Goal: Task Accomplishment & Management: Manage account settings

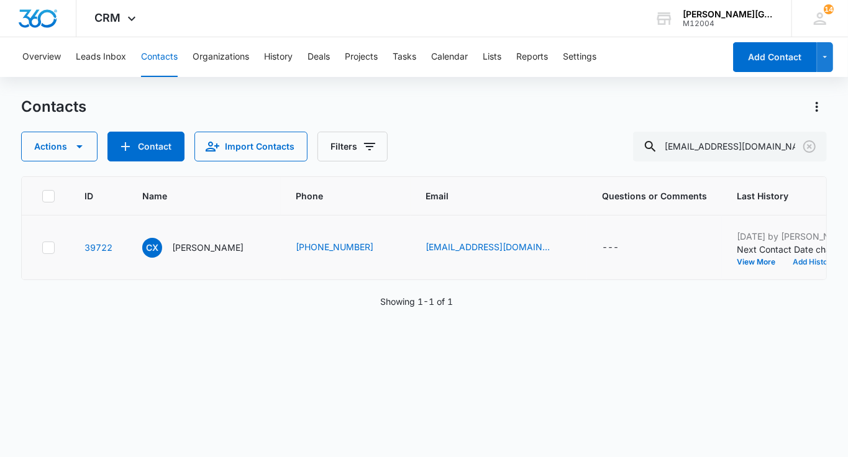
click at [784, 266] on button "Add History" at bounding box center [814, 262] width 60 height 7
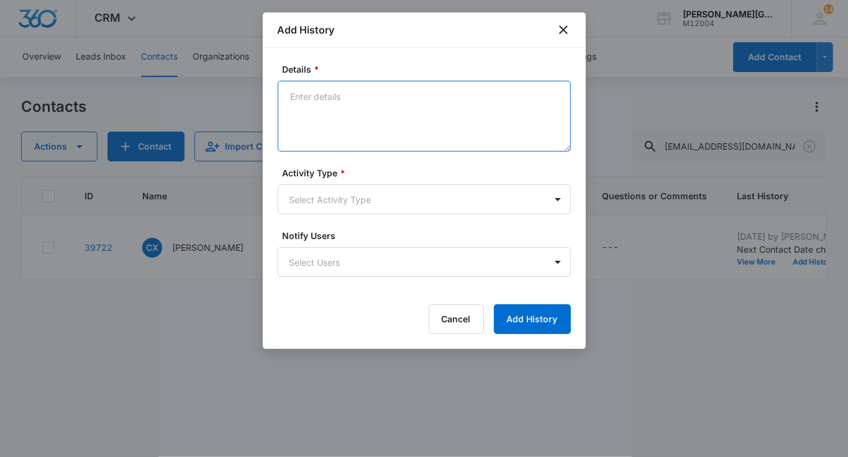
click at [317, 127] on textarea "Details *" at bounding box center [424, 116] width 293 height 71
type textarea "x"
paste textarea "Hello, [PERSON_NAME]! This is [PERSON_NAME] from [PERSON_NAME][GEOGRAPHIC_DATA]…"
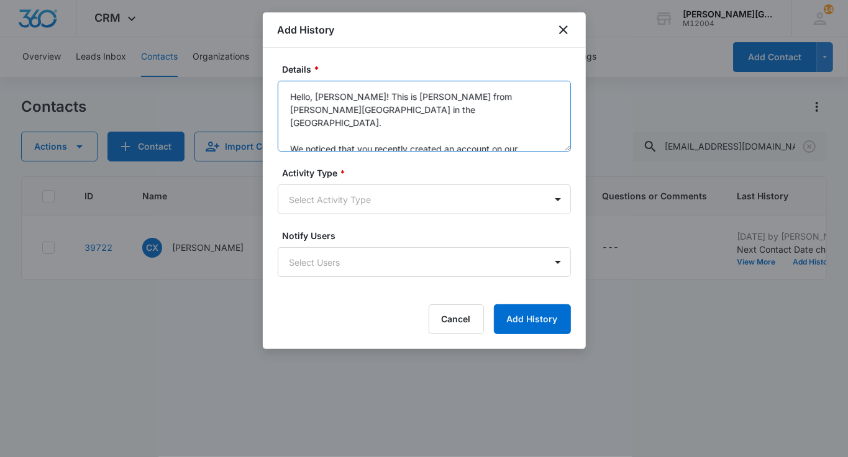
scroll to position [81, 0]
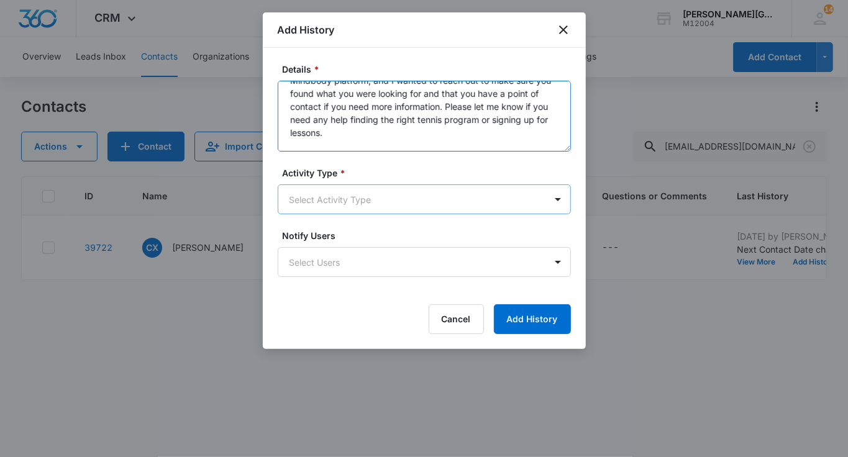
type textarea "Hello, [PERSON_NAME]! This is [PERSON_NAME] from [PERSON_NAME][GEOGRAPHIC_DATA]…"
click at [332, 203] on body "CRM Apps Reputation Websites Forms CRM Email Social Shop Payments POS Content A…" at bounding box center [424, 228] width 848 height 457
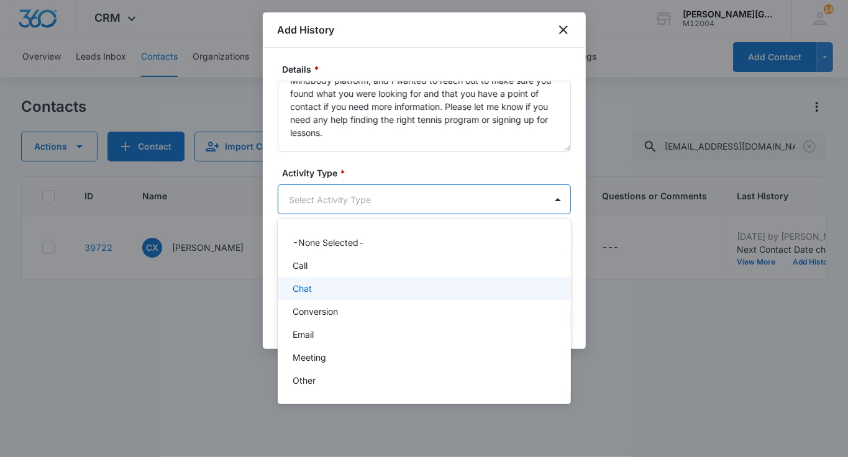
click at [328, 290] on div "Chat" at bounding box center [423, 288] width 261 height 13
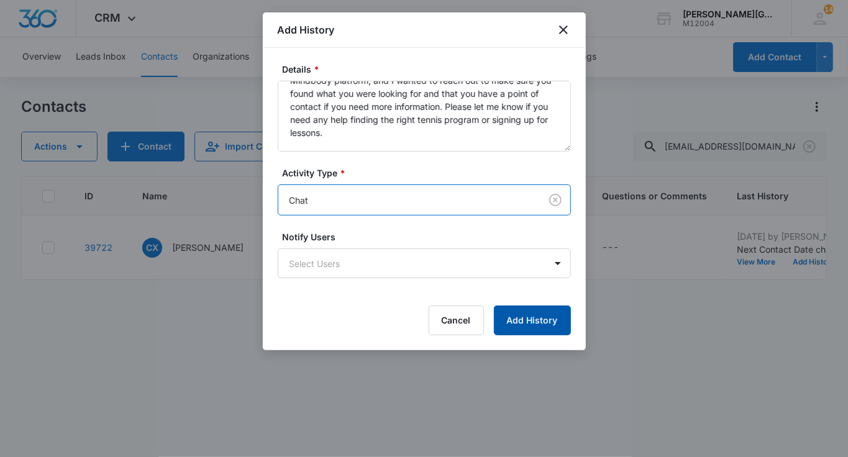
click at [528, 321] on button "Add History" at bounding box center [532, 321] width 77 height 30
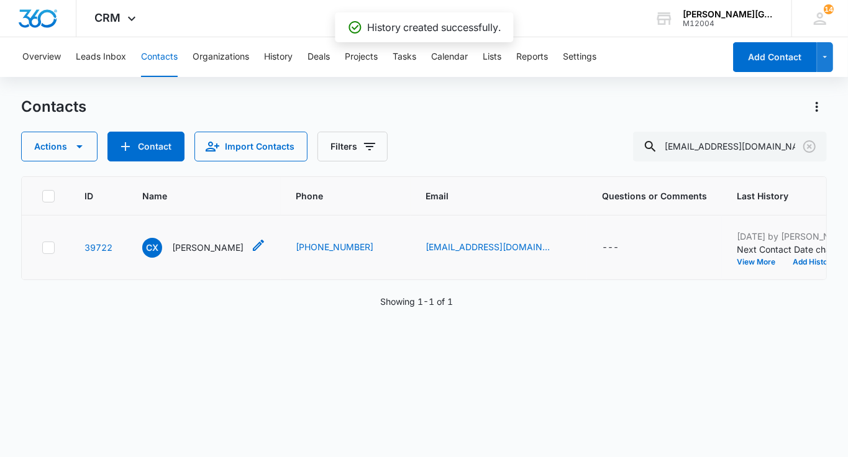
click at [185, 254] on p "[PERSON_NAME]" at bounding box center [207, 247] width 71 height 13
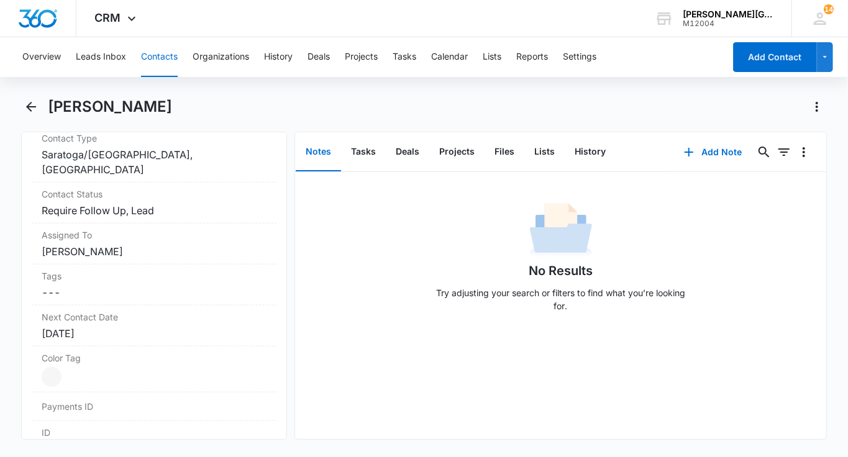
scroll to position [552, 0]
click at [185, 217] on div "Contact Status Cancel Save Changes Require Follow Up, Lead" at bounding box center [154, 201] width 245 height 41
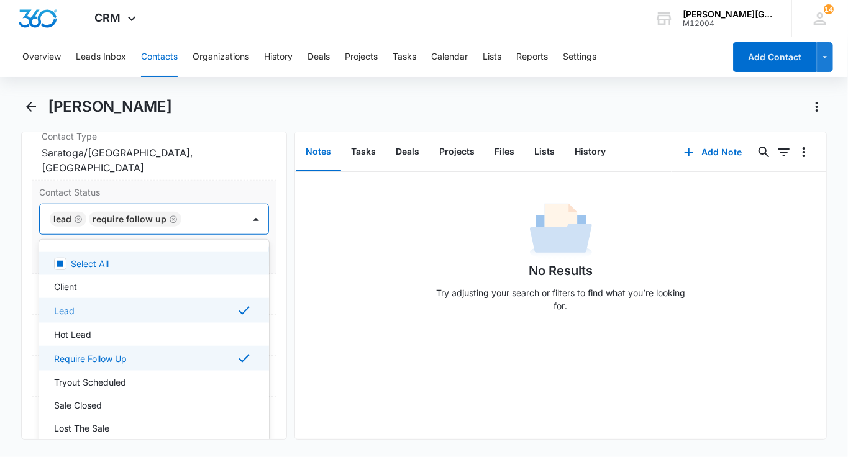
click at [193, 219] on div at bounding box center [206, 219] width 42 height 17
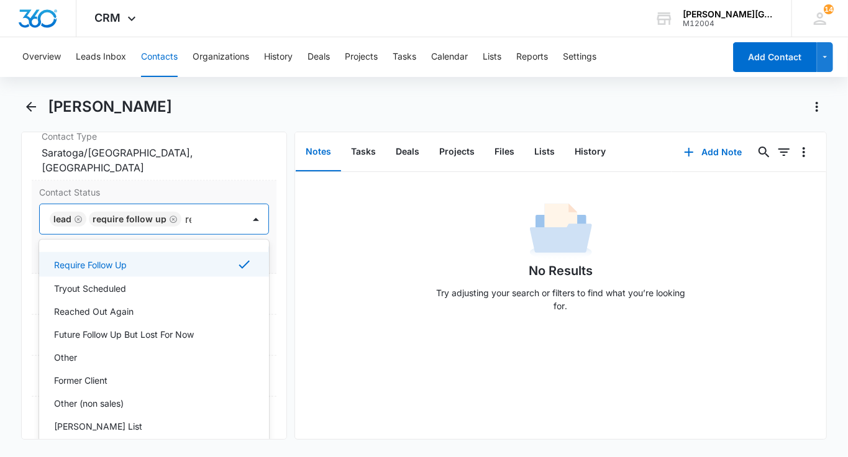
type input "rea"
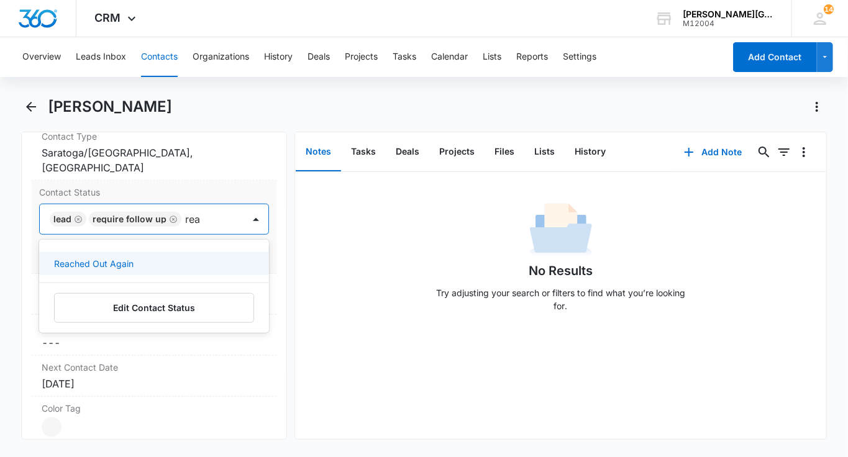
click at [152, 257] on div "Reached Out Again" at bounding box center [153, 263] width 198 height 13
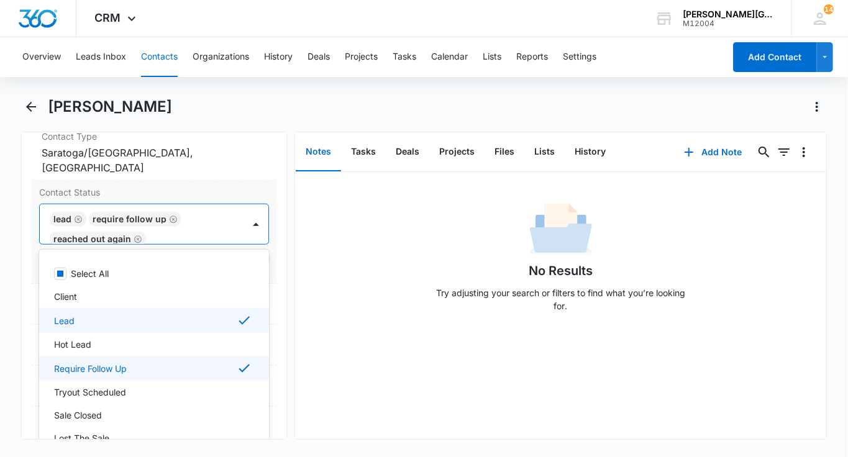
click at [222, 219] on div "Lead Require Follow Up Reached Out Again" at bounding box center [142, 224] width 204 height 40
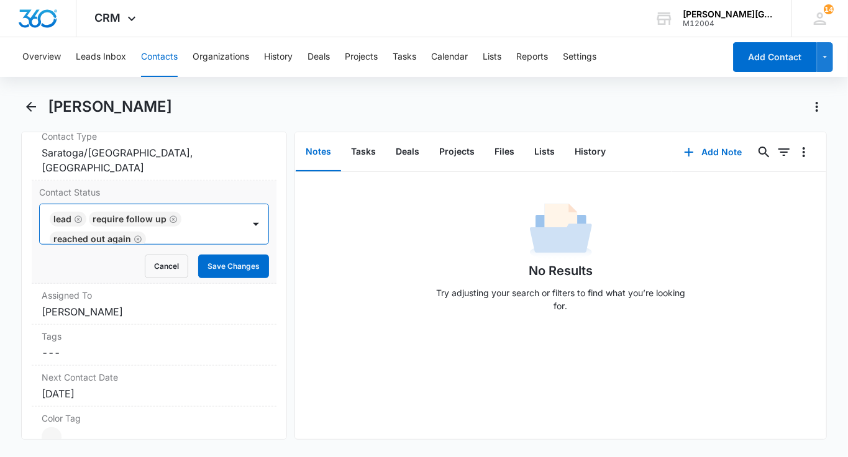
click at [222, 250] on form "option Reached Out Again, selected. Lead Require Follow Up Reached Out Again Ca…" at bounding box center [154, 241] width 230 height 75
click at [218, 261] on button "Save Changes" at bounding box center [233, 267] width 71 height 24
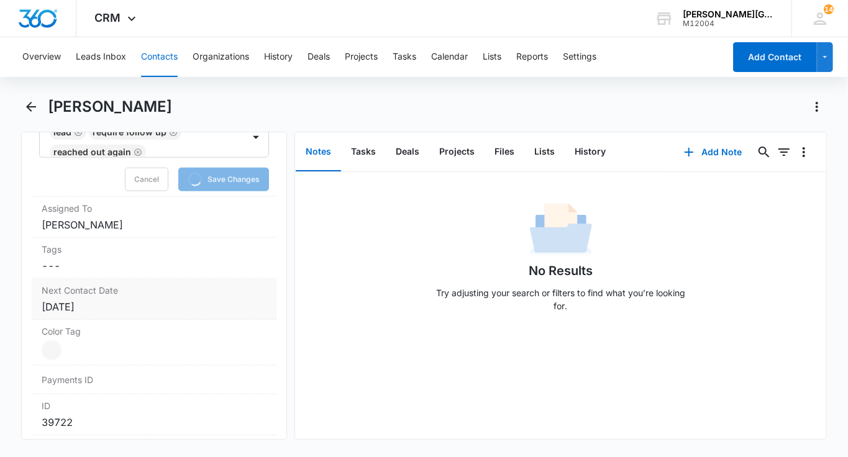
click at [109, 307] on div "[DATE]" at bounding box center [154, 307] width 225 height 15
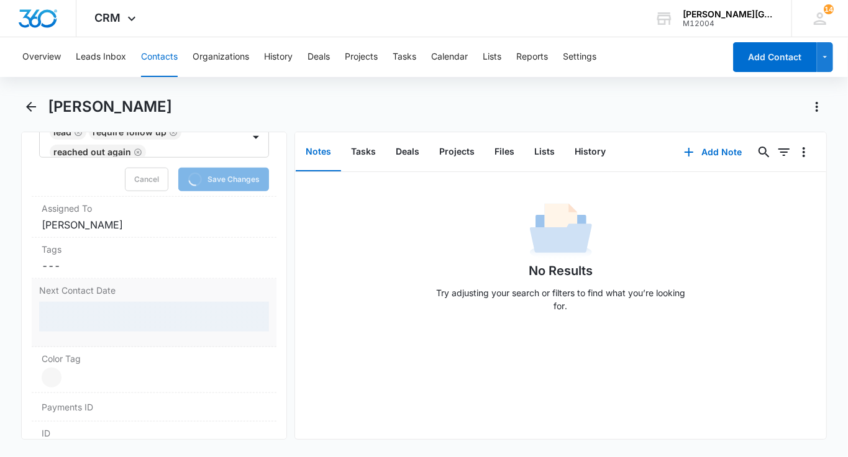
scroll to position [692, 0]
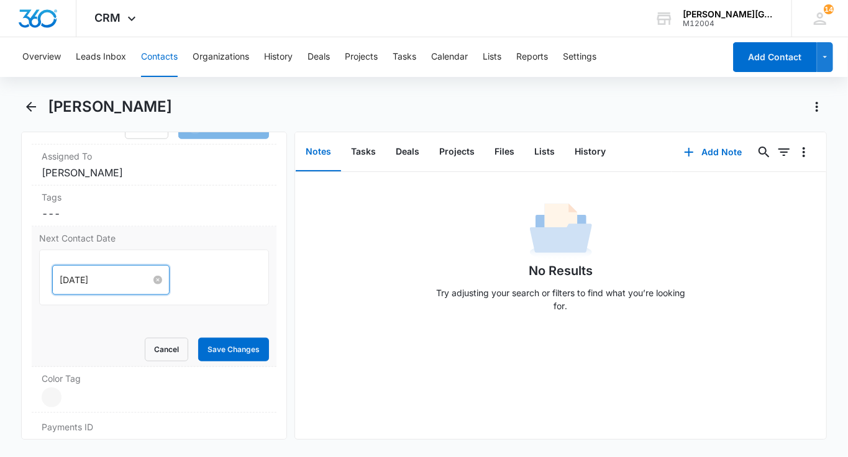
click at [85, 278] on input "[DATE]" at bounding box center [105, 280] width 91 height 14
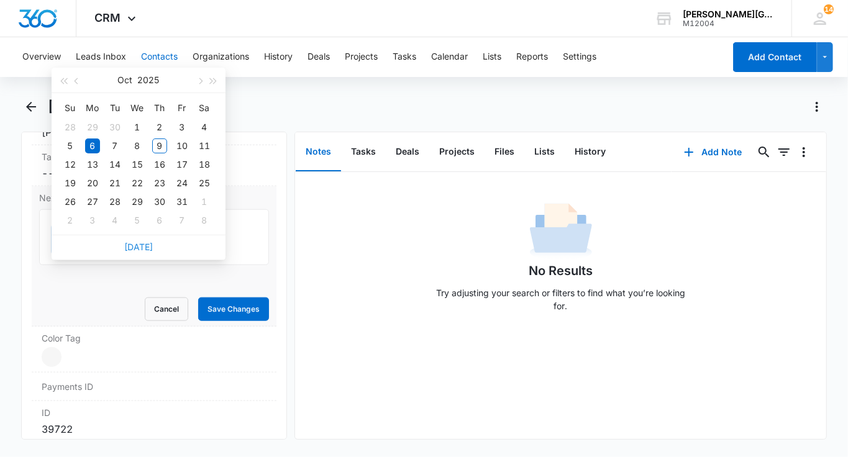
scroll to position [668, 0]
click at [136, 249] on link "[DATE]" at bounding box center [138, 247] width 29 height 11
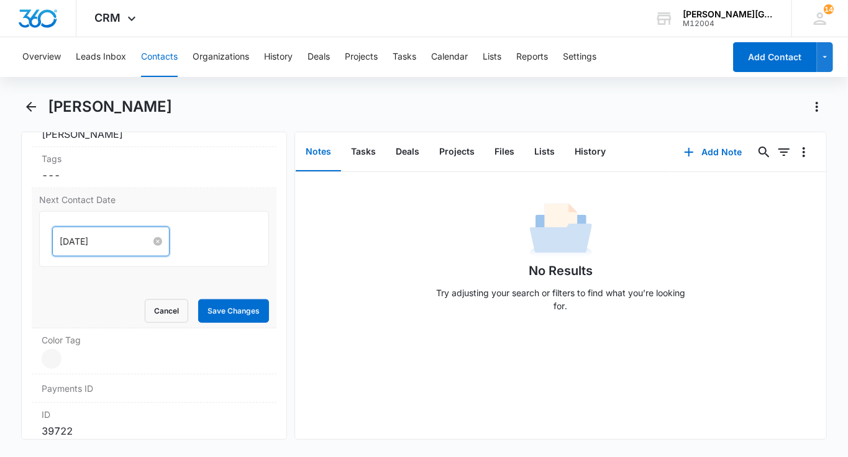
click at [99, 238] on input "[DATE]" at bounding box center [105, 242] width 91 height 14
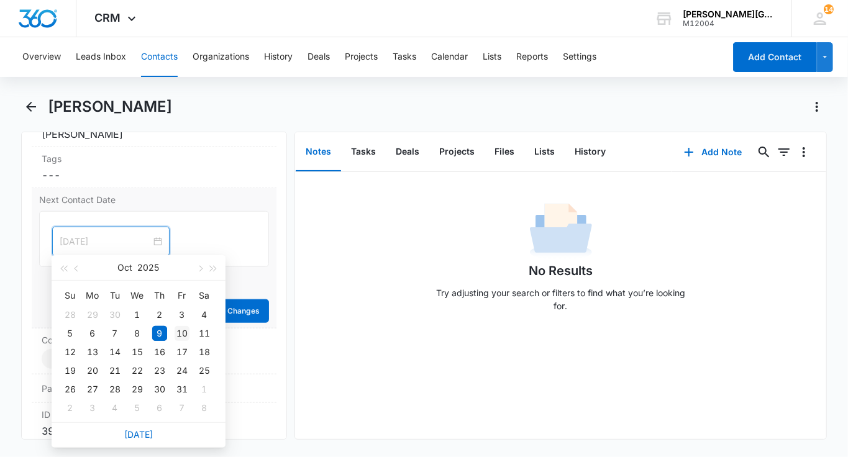
type input "[DATE]"
click at [180, 330] on div "10" at bounding box center [182, 333] width 15 height 15
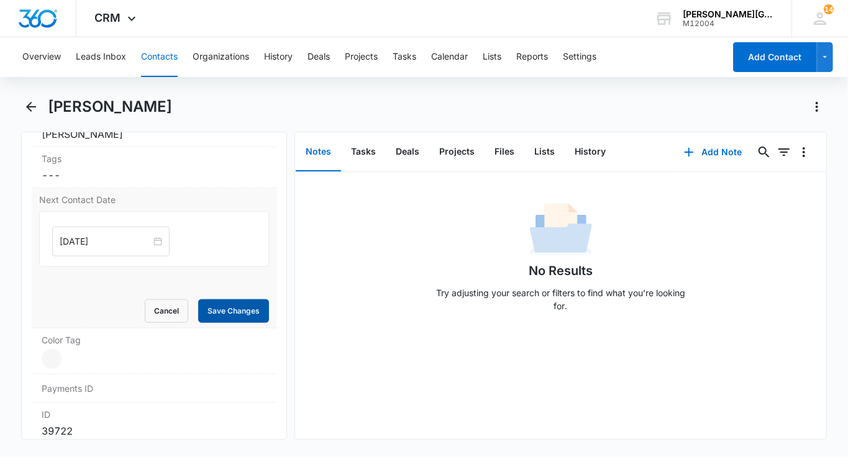
click at [257, 309] on button "Save Changes" at bounding box center [233, 312] width 71 height 24
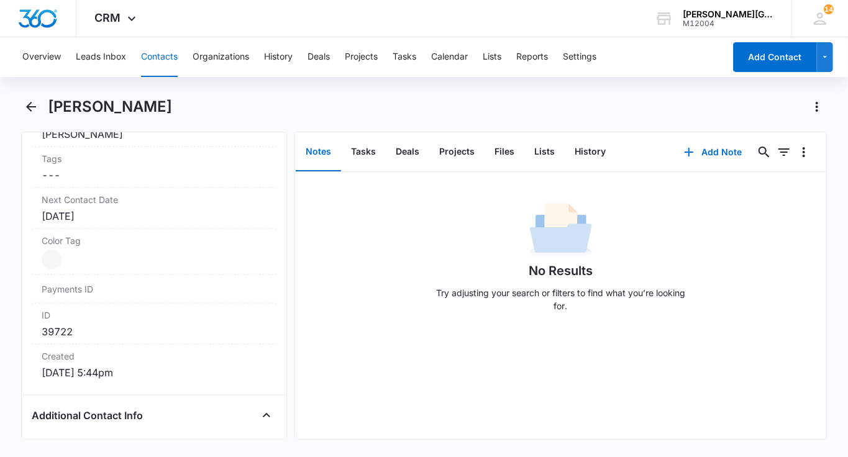
click at [159, 68] on button "Contacts" at bounding box center [159, 57] width 37 height 40
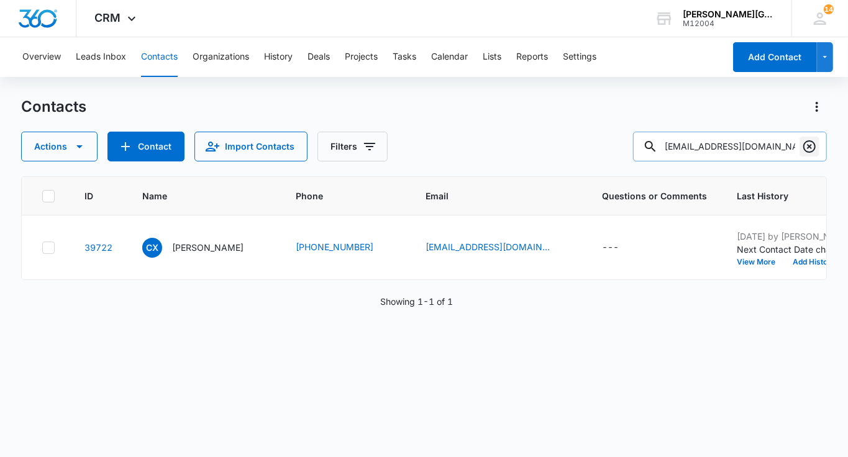
click at [803, 147] on icon "Clear" at bounding box center [809, 146] width 15 height 15
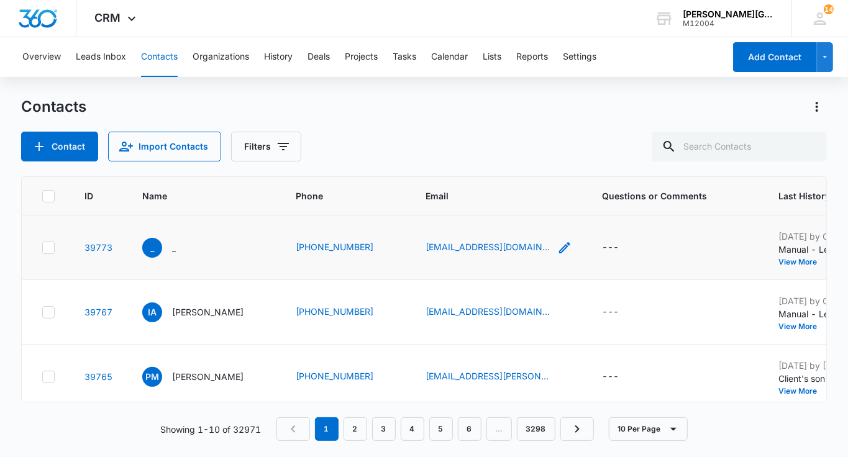
click at [557, 247] on icon "Email - maylensorto13@gmail.com - Select to Edit Field" at bounding box center [564, 247] width 15 height 15
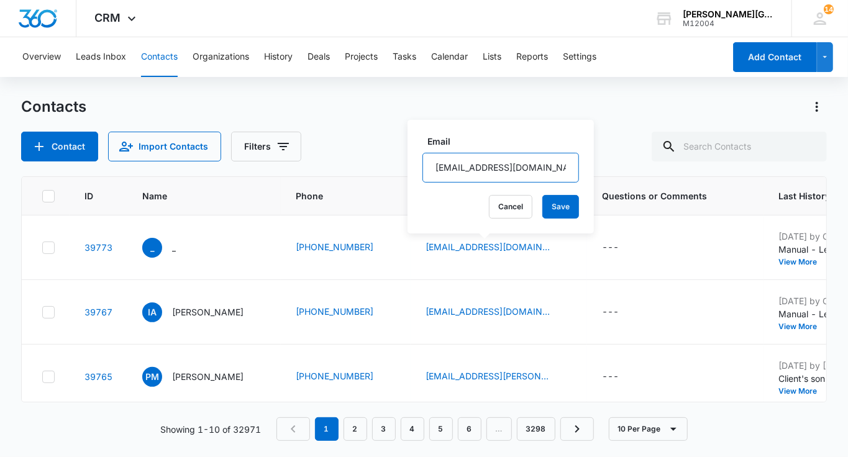
click at [446, 165] on input "[EMAIL_ADDRESS][DOMAIN_NAME]" at bounding box center [501, 168] width 157 height 30
click at [489, 209] on button "Cancel" at bounding box center [510, 207] width 43 height 24
